Goal: Task Accomplishment & Management: Manage account settings

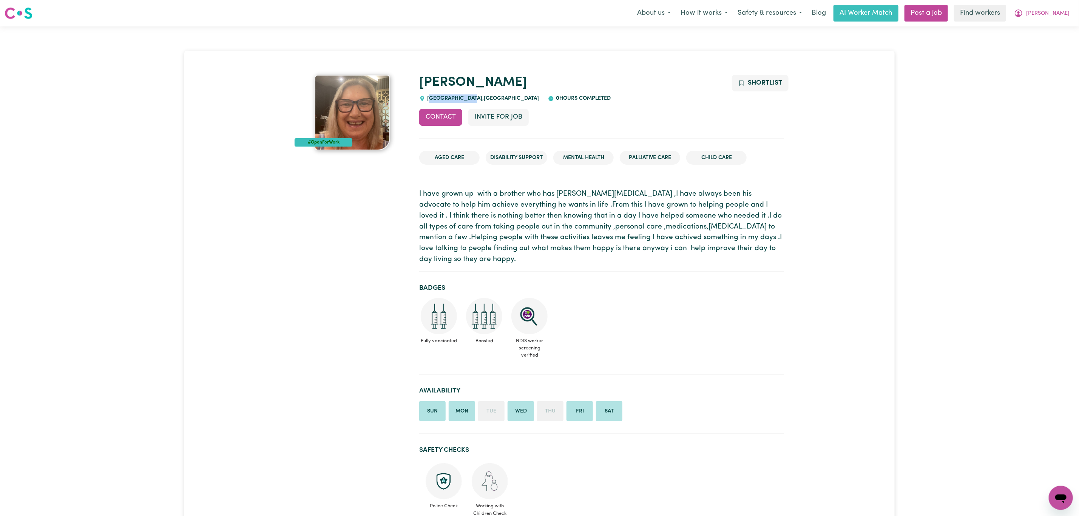
drag, startPoint x: 474, startPoint y: 97, endPoint x: 431, endPoint y: 95, distance: 43.1
click at [431, 96] on span "[GEOGRAPHIC_DATA] , [GEOGRAPHIC_DATA]" at bounding box center [482, 99] width 114 height 6
click at [430, 89] on link "[PERSON_NAME]" at bounding box center [473, 82] width 108 height 13
click at [474, 91] on h1 "[PERSON_NAME]" at bounding box center [601, 83] width 365 height 16
drag, startPoint x: 473, startPoint y: 96, endPoint x: 421, endPoint y: 94, distance: 52.2
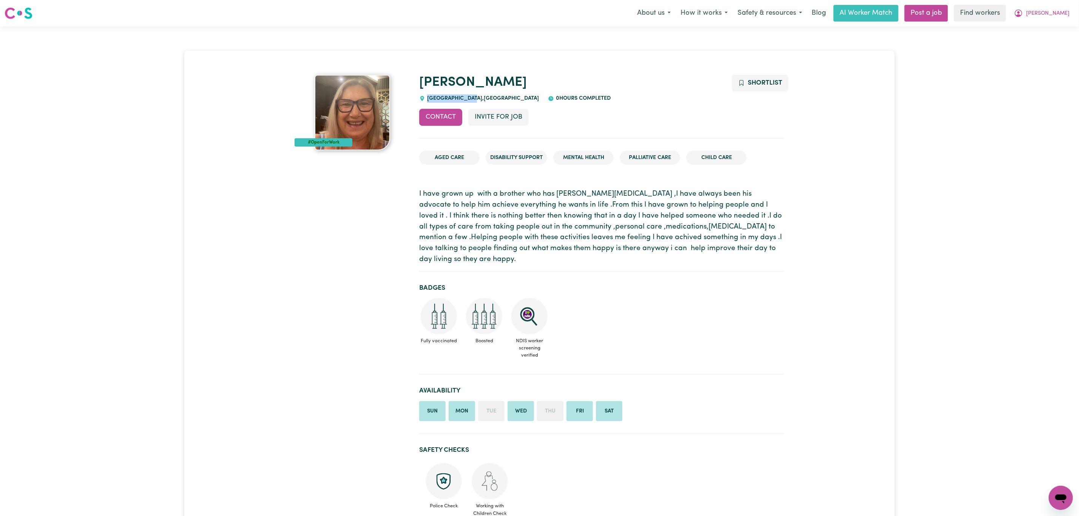
click at [421, 94] on div "[GEOGRAPHIC_DATA] , [GEOGRAPHIC_DATA]" at bounding box center [479, 98] width 120 height 8
copy span "[GEOGRAPHIC_DATA]"
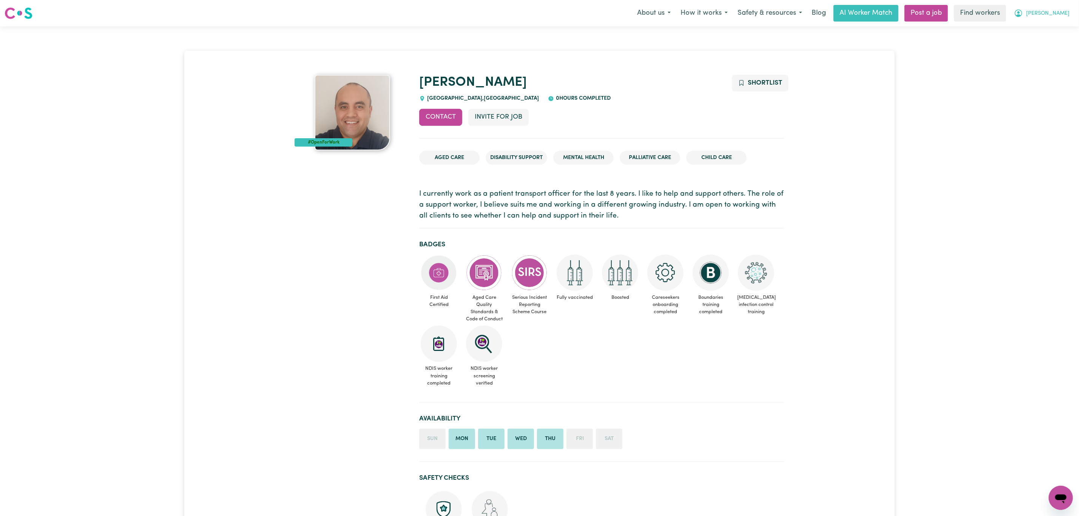
click at [1067, 17] on span "[PERSON_NAME]" at bounding box center [1048, 13] width 43 height 8
click at [1046, 40] on link "Logout" at bounding box center [1045, 43] width 60 height 14
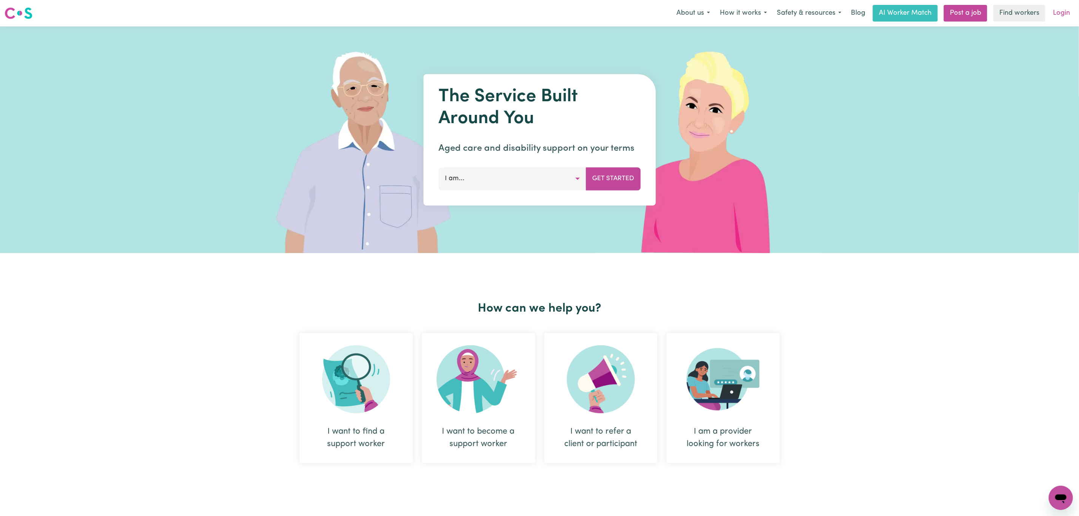
click at [1052, 14] on link "Login" at bounding box center [1062, 13] width 26 height 17
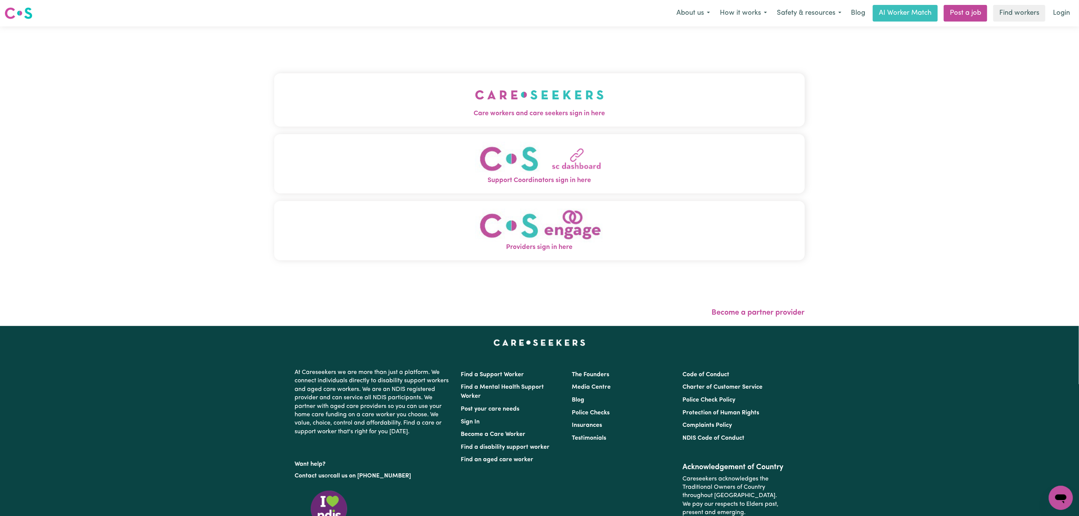
click at [410, 113] on span "Care workers and care seekers sign in here" at bounding box center [539, 114] width 531 height 10
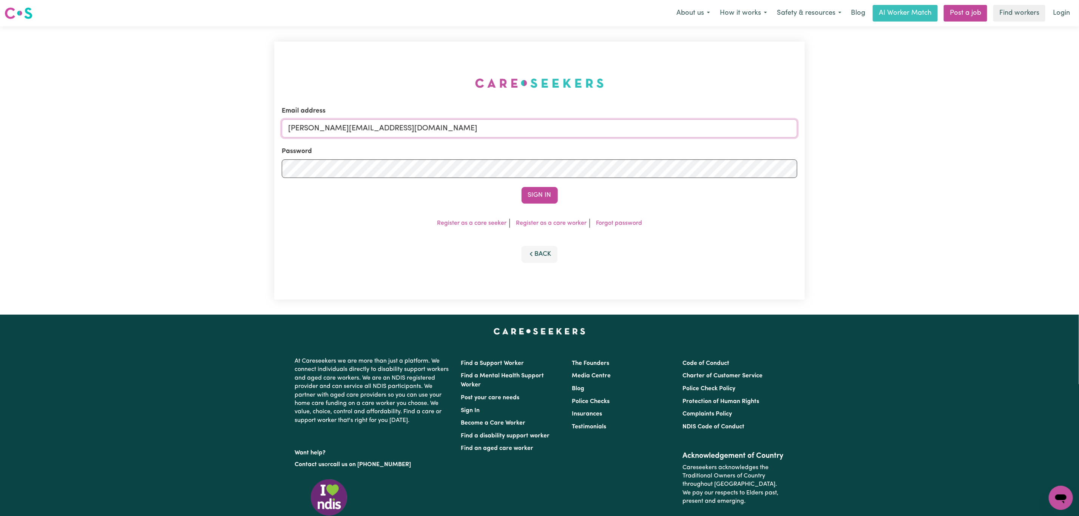
drag, startPoint x: 309, startPoint y: 129, endPoint x: 317, endPoint y: 138, distance: 11.6
click at [309, 129] on input "mikayla+engage@careseekers.com.au" at bounding box center [540, 128] width 516 height 18
drag, startPoint x: 327, startPoint y: 131, endPoint x: 538, endPoint y: 135, distance: 210.9
click at [538, 135] on input "superuser~mikayla@careseekers.com.au" at bounding box center [540, 128] width 516 height 18
type input "superuser~rosalind_martin@ymail.com"
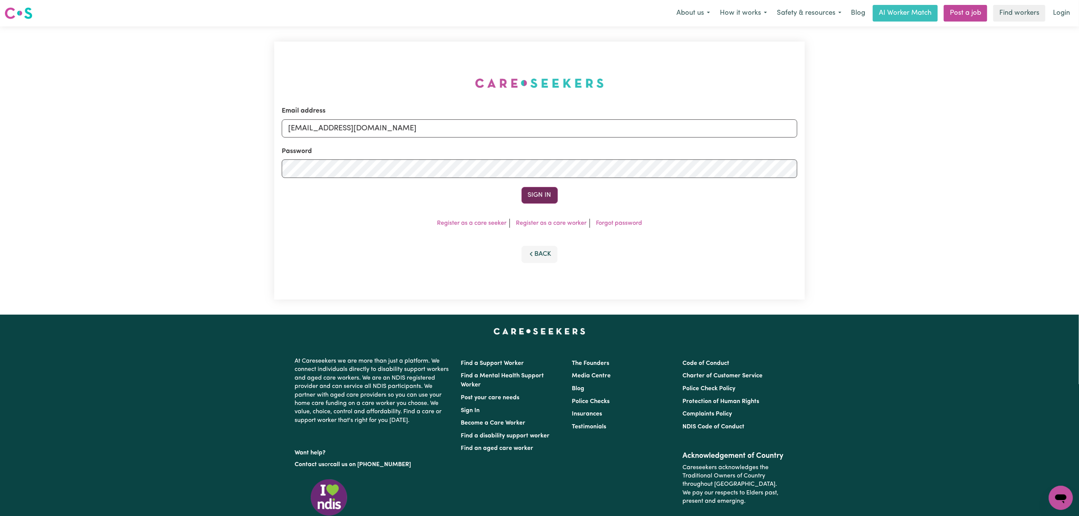
click at [543, 193] on button "Sign In" at bounding box center [540, 195] width 36 height 17
